Goal: Find specific page/section: Find specific page/section

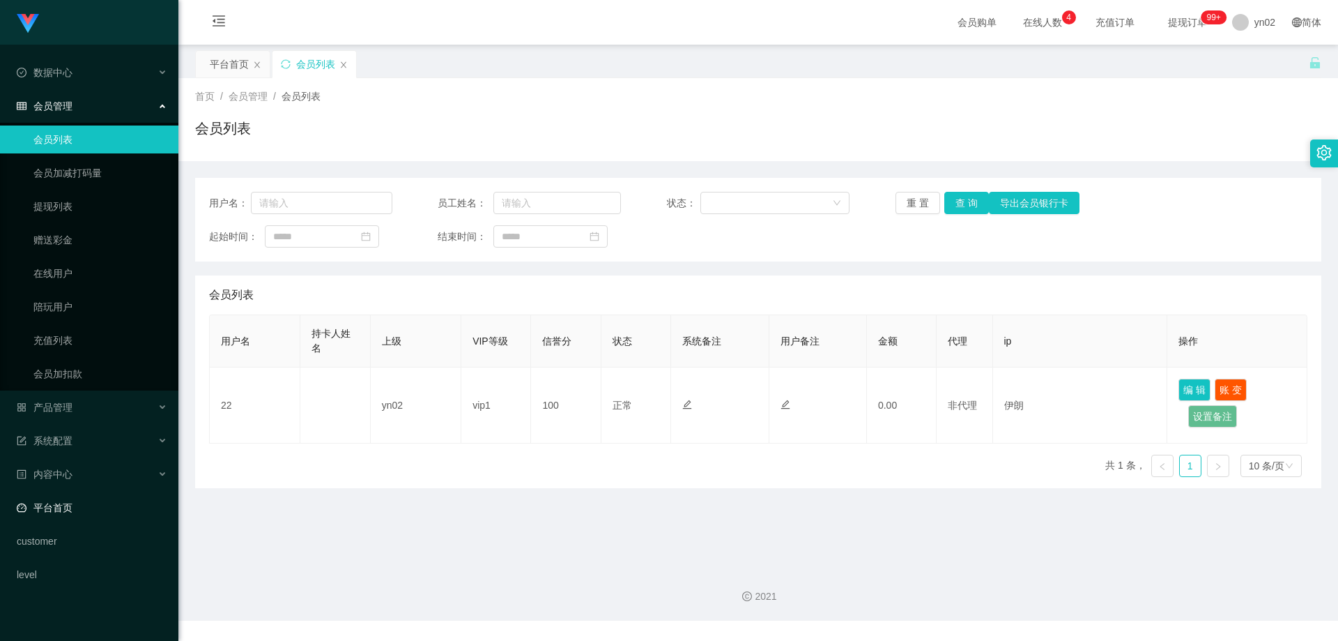
click at [112, 503] on link "平台首页" at bounding box center [92, 508] width 151 height 28
